Goal: Task Accomplishment & Management: Manage account settings

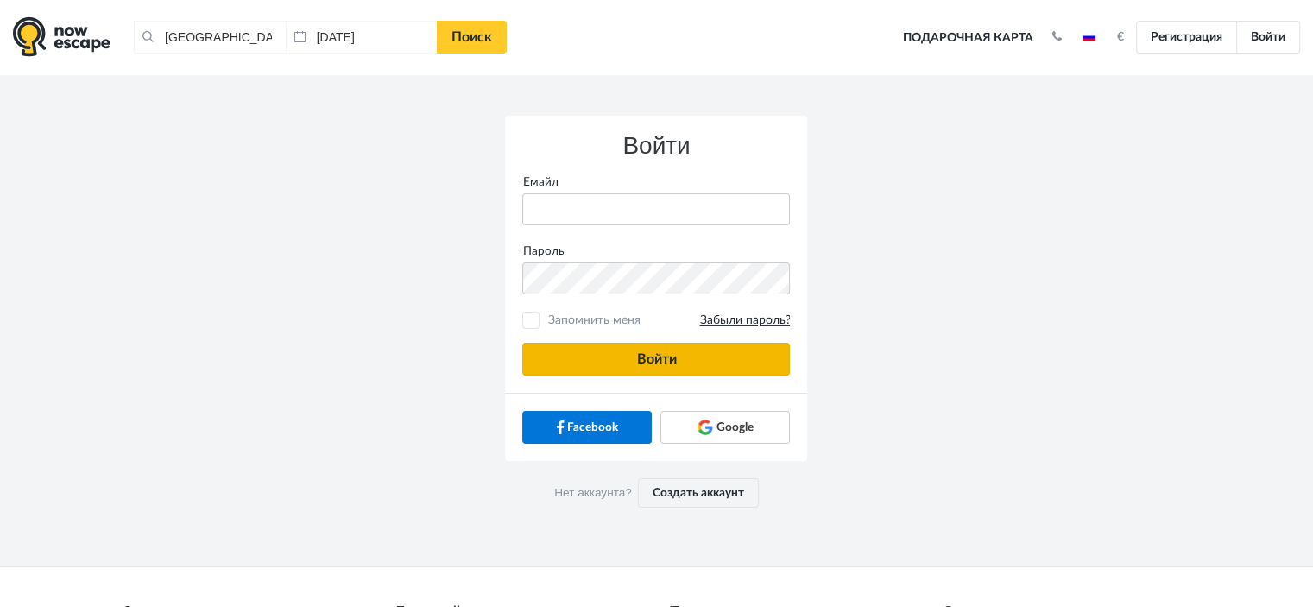
type input "[PERSON_NAME][EMAIL_ADDRESS][DOMAIN_NAME]"
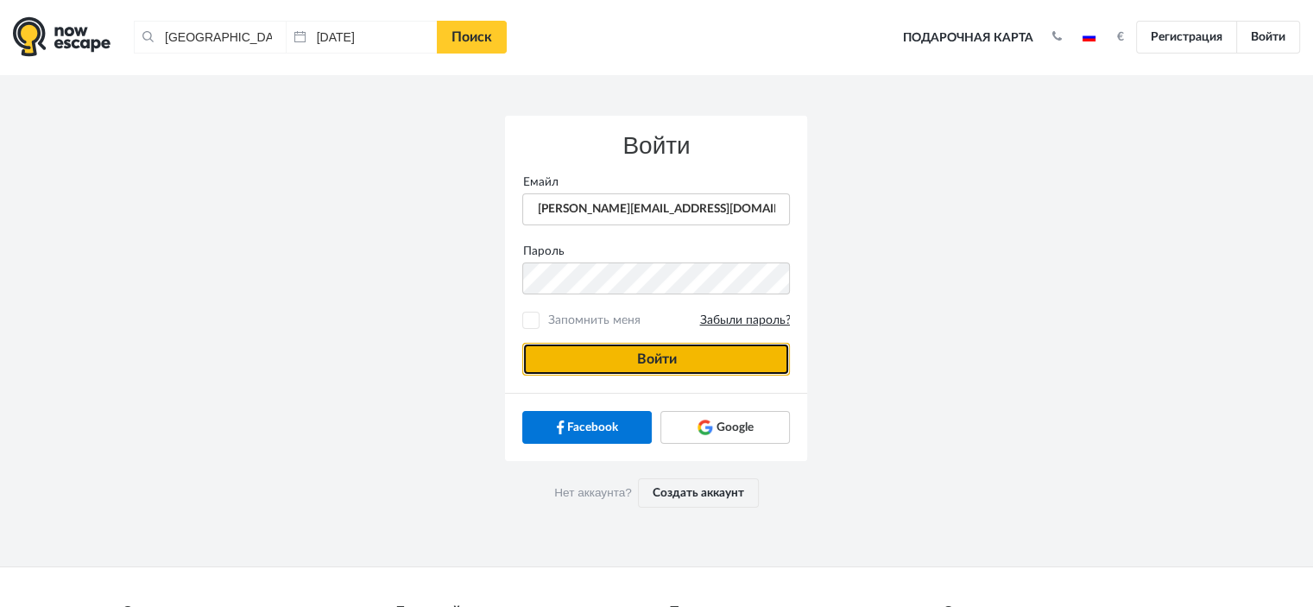
click at [572, 362] on button "Войти" at bounding box center [656, 359] width 268 height 33
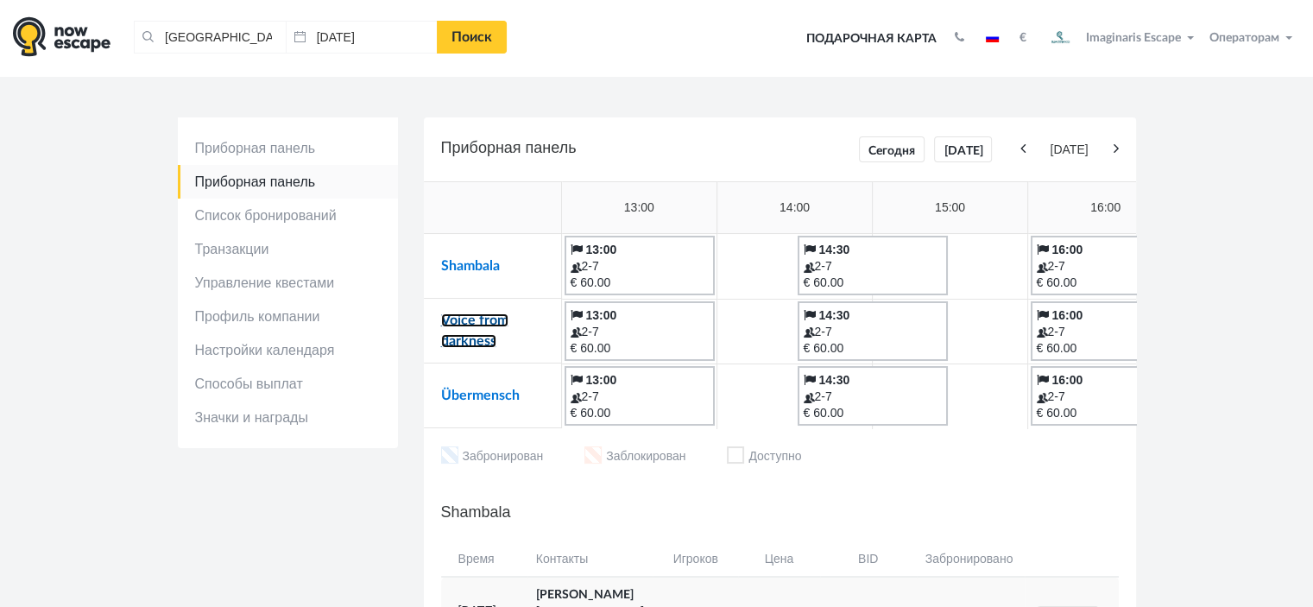
click at [494, 319] on link "Voice from darkness" at bounding box center [474, 330] width 67 height 35
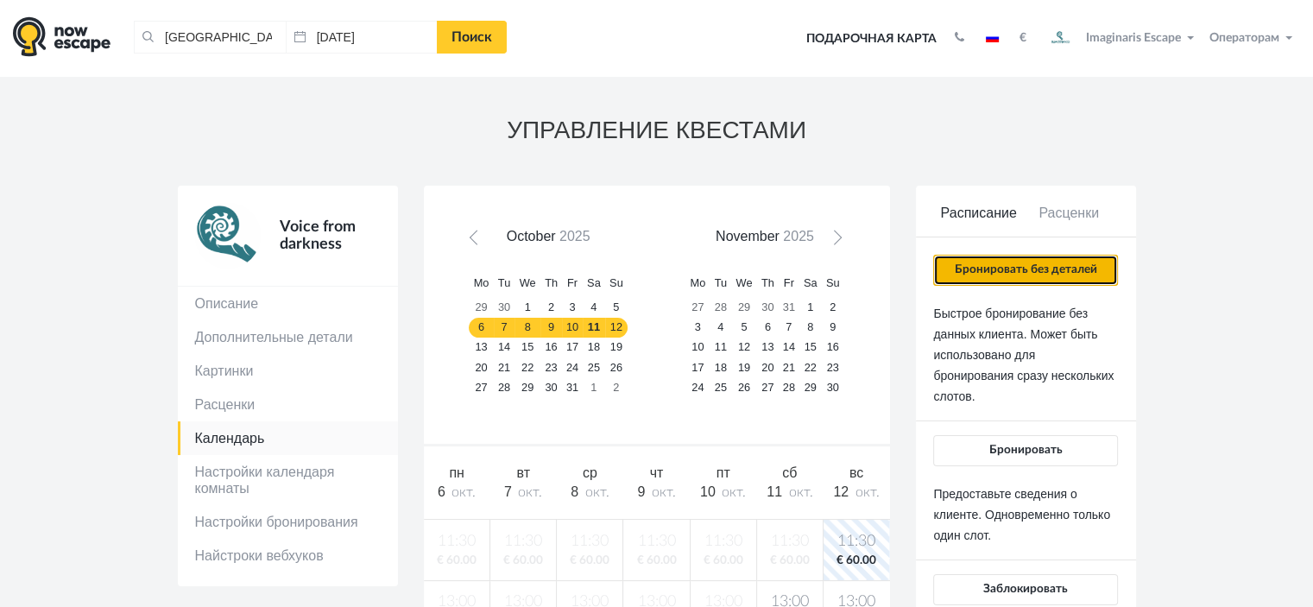
click at [974, 272] on button "Бронировать без деталей" at bounding box center [1025, 270] width 184 height 31
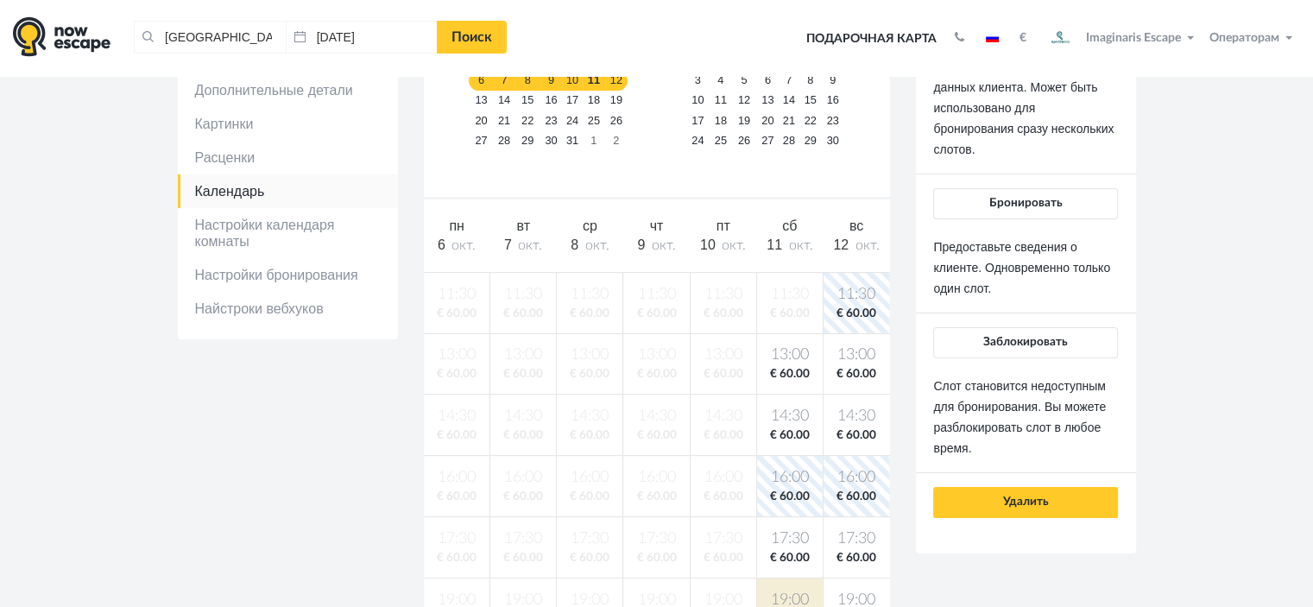
scroll to position [86, 0]
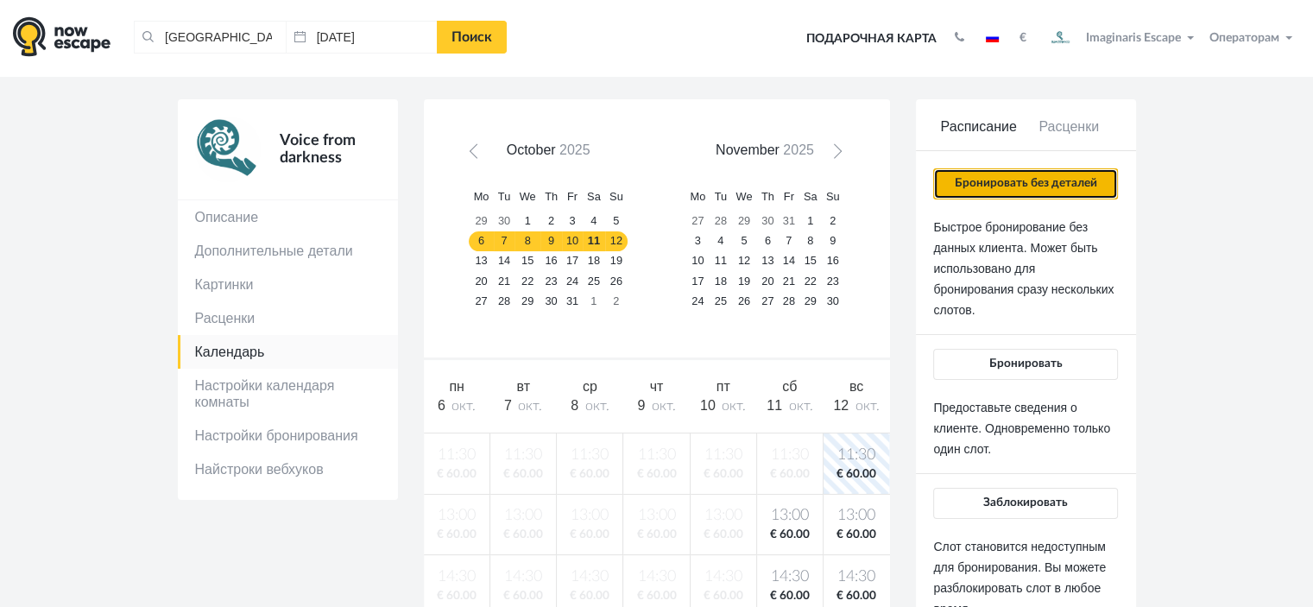
click at [968, 190] on button "Бронировать без деталей" at bounding box center [1025, 183] width 184 height 31
